Goal: Task Accomplishment & Management: Use online tool/utility

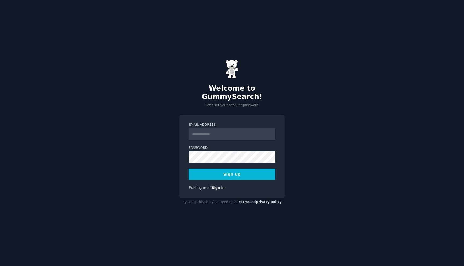
click at [208, 128] on input "Email Address" at bounding box center [232, 134] width 86 height 12
click at [0, 266] on com-1password-button at bounding box center [0, 266] width 0 height 0
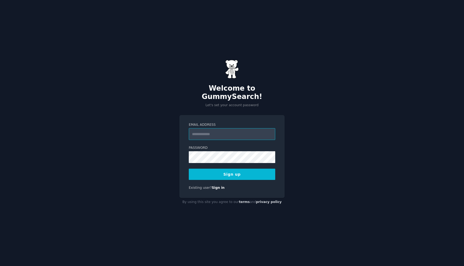
type input "**********"
click at [255, 110] on div "**********" at bounding box center [232, 133] width 464 height 266
click at [294, 161] on div "**********" at bounding box center [232, 133] width 464 height 266
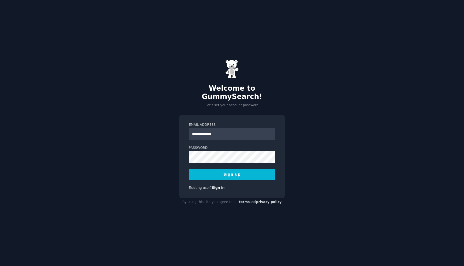
click at [251, 169] on button "Sign up" at bounding box center [232, 174] width 86 height 11
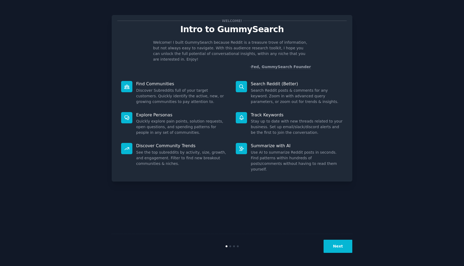
click at [391, 79] on div "Welcome! Intro to GummySearch Welcome! I built GummySearch because Reddit is a …" at bounding box center [232, 133] width 449 height 251
click at [341, 243] on button "Next" at bounding box center [337, 246] width 29 height 13
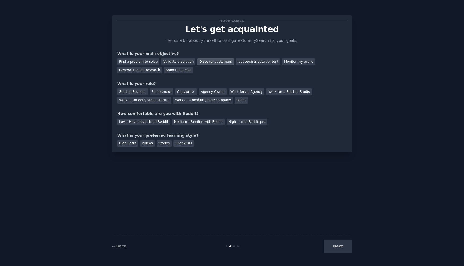
click at [210, 63] on div "Discover customers" at bounding box center [215, 61] width 36 height 7
click at [236, 64] on div "Ideate/distribute content" at bounding box center [258, 61] width 45 height 7
click at [217, 63] on div "Discover customers" at bounding box center [215, 61] width 36 height 7
click at [154, 102] on div "Work at an early stage startup" at bounding box center [144, 100] width 54 height 7
click at [236, 120] on div "High - I'm a Reddit pro" at bounding box center [246, 122] width 41 height 7
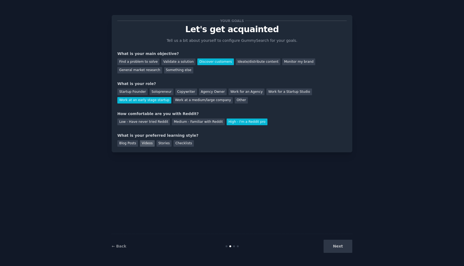
click at [149, 144] on div "Videos" at bounding box center [147, 143] width 15 height 7
click at [335, 248] on button "Next" at bounding box center [337, 246] width 29 height 13
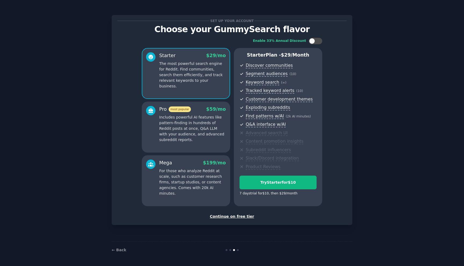
click at [246, 219] on div "Continue on free tier" at bounding box center [231, 217] width 229 height 6
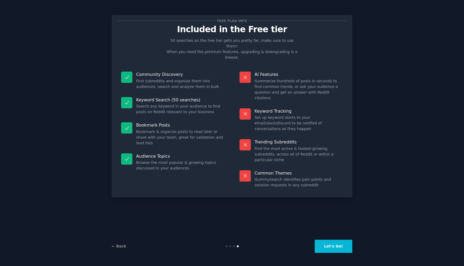
click at [339, 249] on button "Let's Go!" at bounding box center [333, 246] width 38 height 13
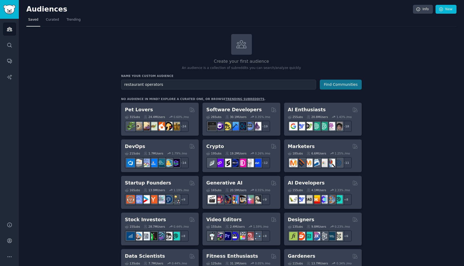
type input "restaurant operators"
click at [346, 83] on button "Find Communities" at bounding box center [341, 85] width 42 height 10
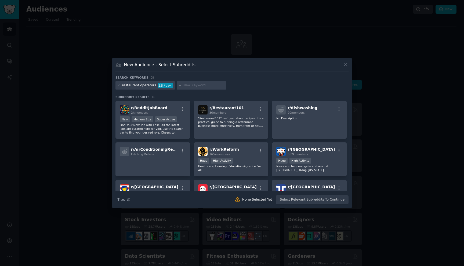
click at [144, 85] on div "restaurant operators" at bounding box center [139, 85] width 34 height 5
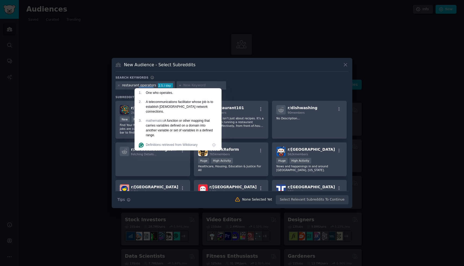
click at [218, 80] on div "Search keywords" at bounding box center [231, 79] width 233 height 6
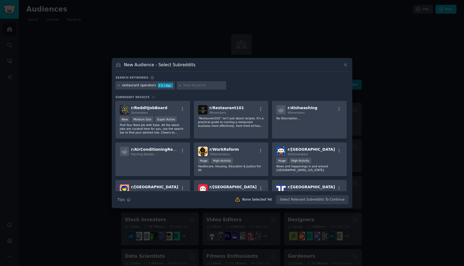
click at [118, 86] on icon at bounding box center [118, 85] width 3 height 3
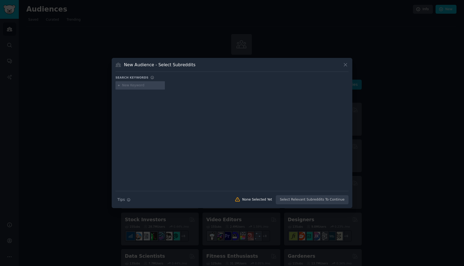
click at [136, 86] on input "text" at bounding box center [142, 85] width 41 height 5
type input "restaurant owners"
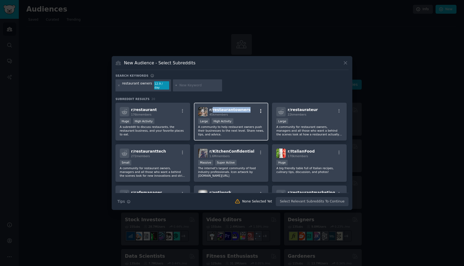
click at [261, 110] on icon "button" at bounding box center [260, 111] width 5 height 5
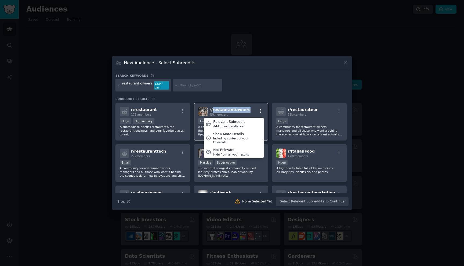
click at [261, 110] on icon "button" at bounding box center [260, 111] width 5 height 5
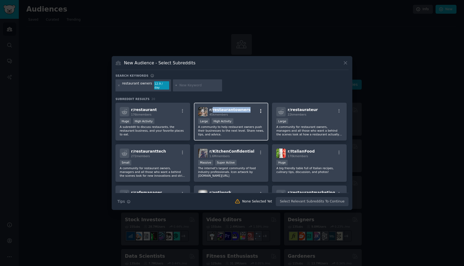
click at [261, 110] on icon "button" at bounding box center [260, 111] width 5 height 5
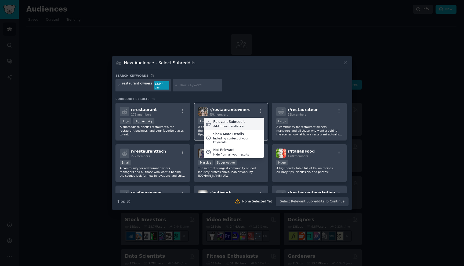
click at [254, 123] on div "Relevant Subreddit Add to your audience" at bounding box center [234, 124] width 60 height 12
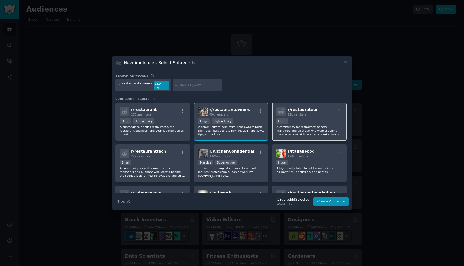
click at [339, 109] on icon "button" at bounding box center [338, 111] width 5 height 5
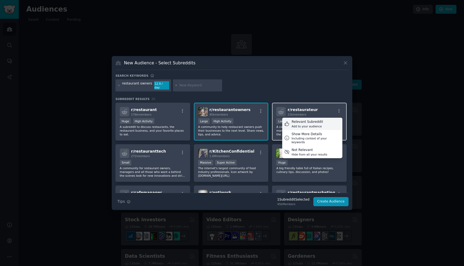
click at [326, 124] on div "Relevant Subreddit Add to your audience" at bounding box center [312, 124] width 60 height 12
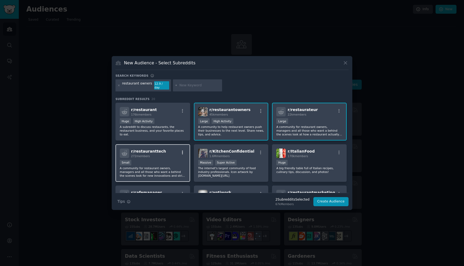
click at [181, 152] on icon "button" at bounding box center [182, 152] width 5 height 5
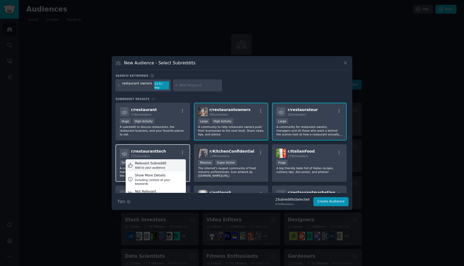
click at [172, 166] on div "Relevant Subreddit Add to your audience" at bounding box center [156, 165] width 60 height 12
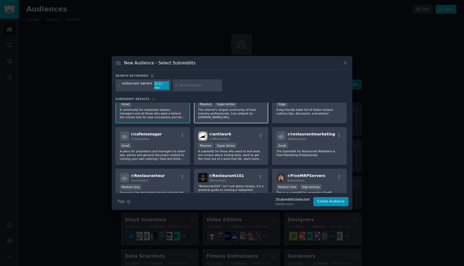
scroll to position [61, 0]
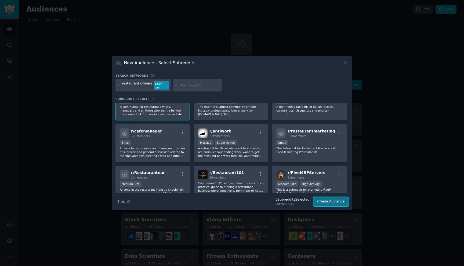
click at [323, 200] on button "Create Audience" at bounding box center [330, 201] width 35 height 9
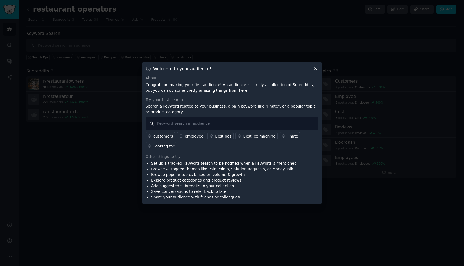
click at [222, 128] on input "text" at bounding box center [231, 124] width 173 height 14
type input "training"
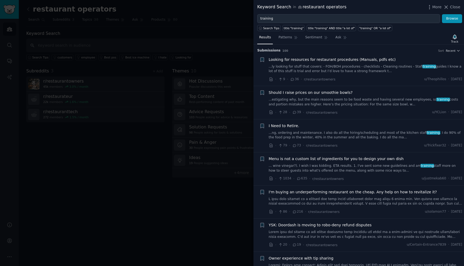
click at [318, 61] on span "Looking for resources for restaurant procedures (Manuals, pdfs etc)" at bounding box center [332, 60] width 127 height 6
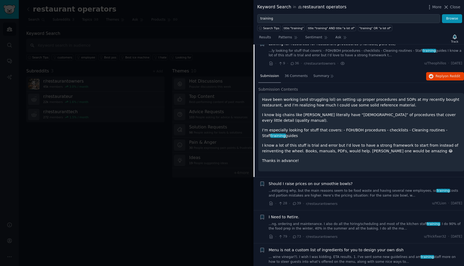
scroll to position [46, 0]
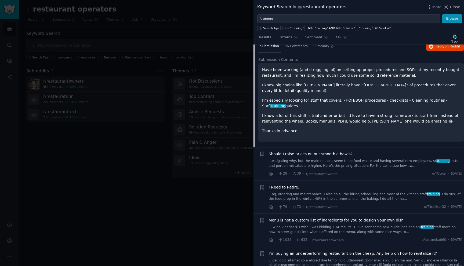
click at [192, 173] on div at bounding box center [232, 133] width 464 height 266
